Goal: Obtain resource: Obtain resource

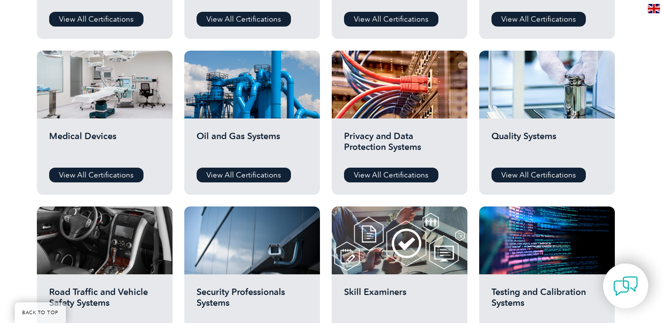
scroll to position [639, 0]
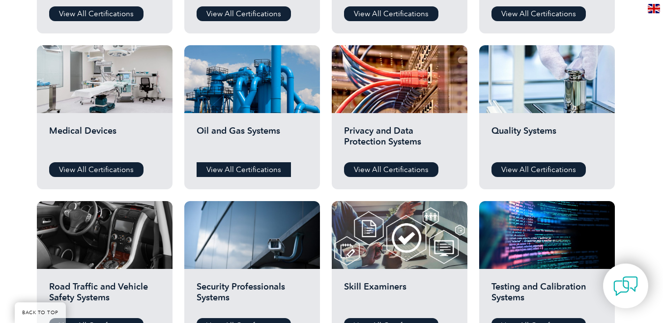
click at [242, 170] on link "View All Certifications" at bounding box center [244, 169] width 94 height 15
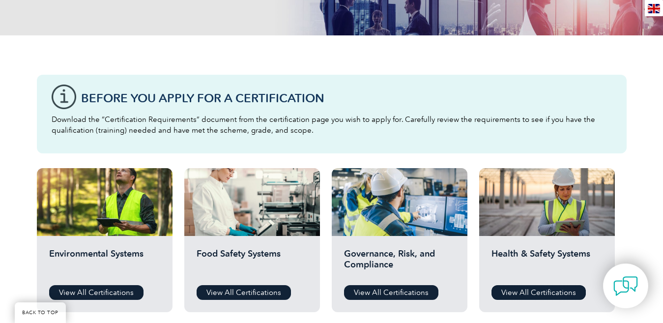
scroll to position [147, 0]
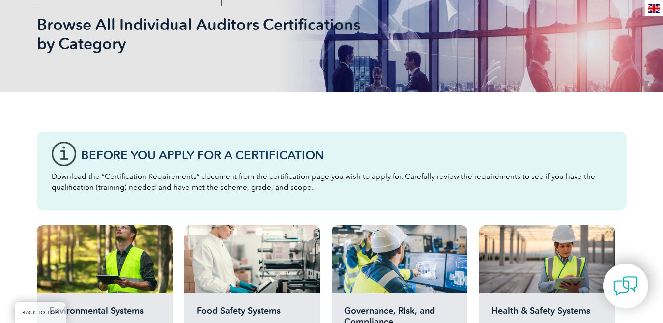
click at [60, 153] on div "Before You Apply For a Certification Download the “Certification Requirements” …" at bounding box center [332, 171] width 590 height 79
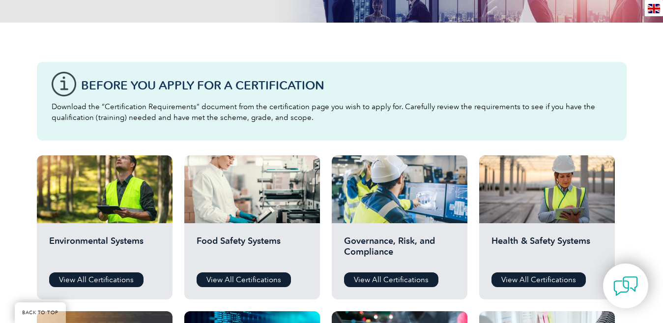
scroll to position [246, 0]
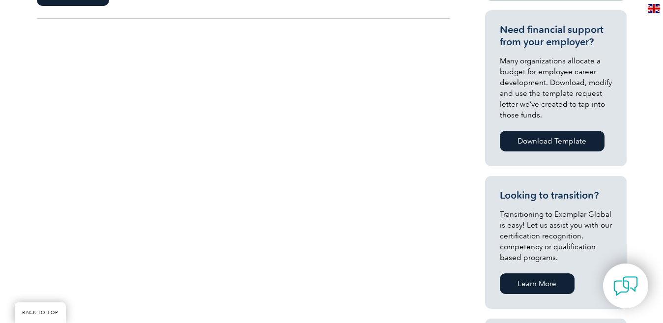
scroll to position [136, 0]
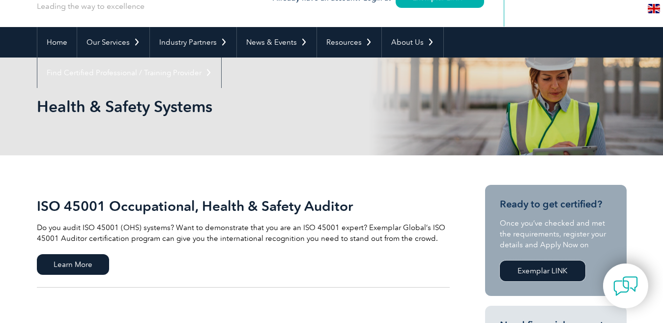
scroll to position [98, 0]
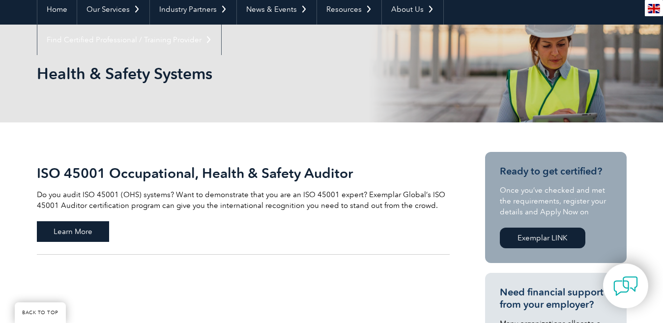
click at [78, 227] on span "Learn More" at bounding box center [73, 231] width 72 height 21
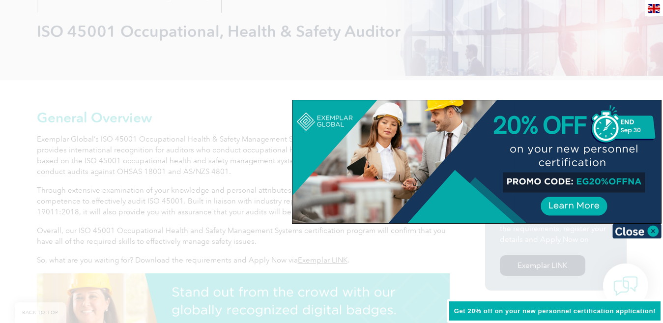
scroll to position [197, 0]
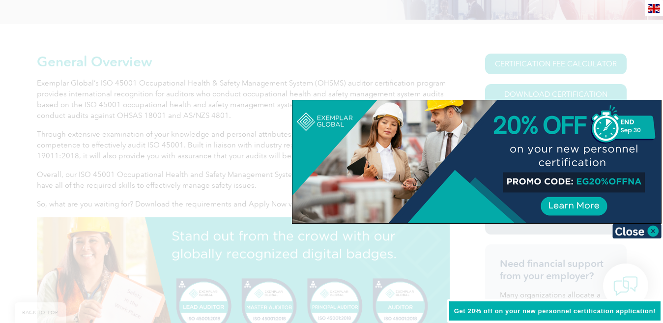
click at [651, 233] on img at bounding box center [636, 231] width 49 height 15
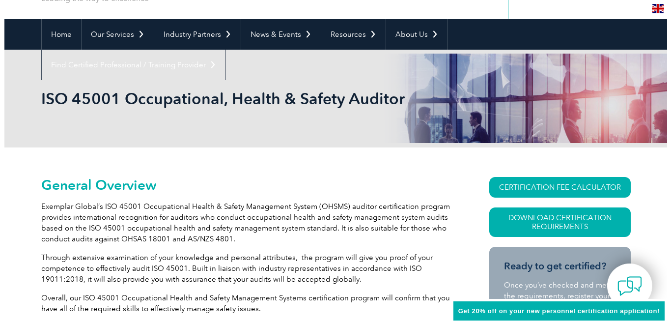
scroll to position [98, 0]
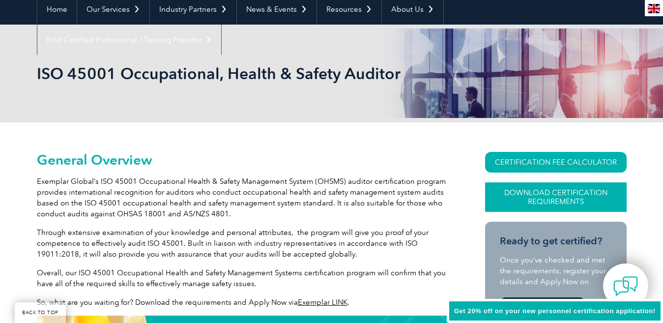
click at [561, 198] on link "Download Certification Requirements" at bounding box center [555, 196] width 141 height 29
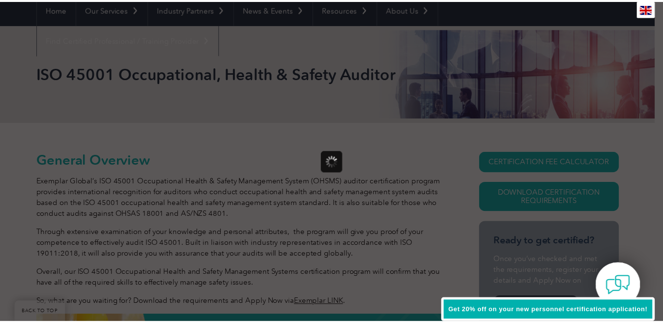
scroll to position [0, 0]
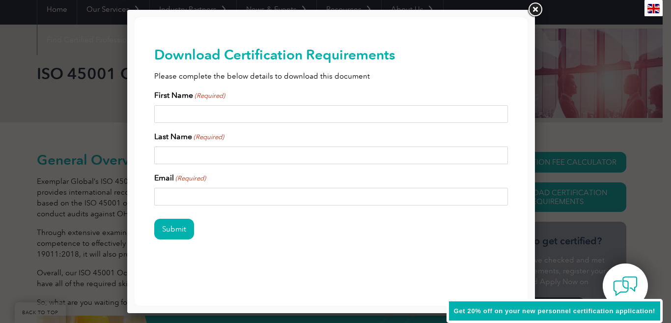
click at [196, 118] on input "First Name (Required)" at bounding box center [331, 114] width 354 height 18
click at [535, 11] on link at bounding box center [535, 10] width 18 height 18
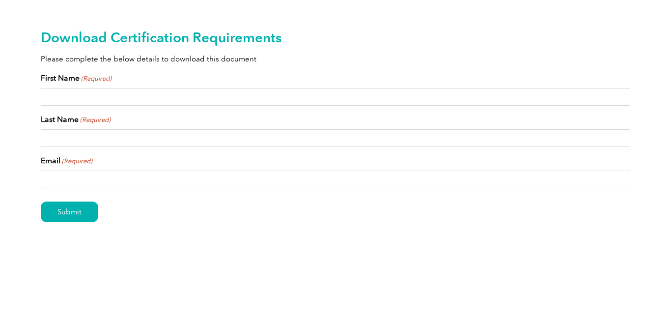
click at [61, 100] on input "First Name (Required)" at bounding box center [336, 97] width 590 height 18
